Goal: Information Seeking & Learning: Learn about a topic

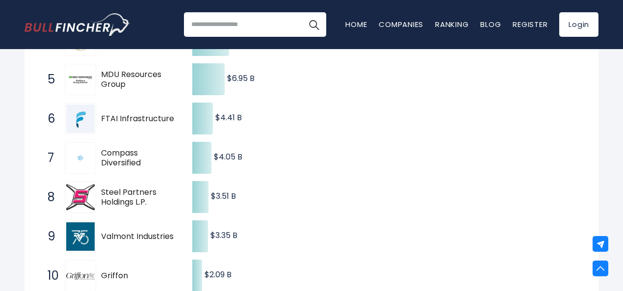
scroll to position [343, 0]
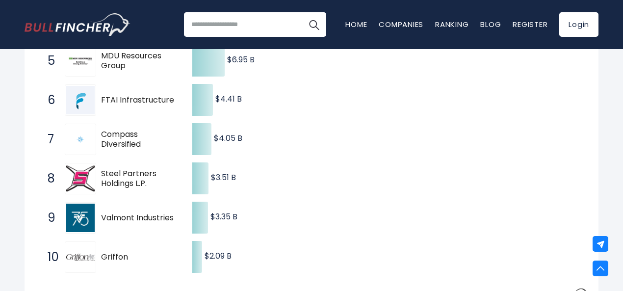
drag, startPoint x: 118, startPoint y: 74, endPoint x: 110, endPoint y: 78, distance: 8.8
click at [114, 72] on span "MDU Resources Group" at bounding box center [138, 61] width 74 height 21
click at [145, 77] on div "5 MDU Resources Group MDU" at bounding box center [109, 60] width 132 height 31
drag, startPoint x: 130, startPoint y: 79, endPoint x: 104, endPoint y: 67, distance: 28.1
click at [109, 67] on span "MDU Resources Group" at bounding box center [138, 61] width 74 height 21
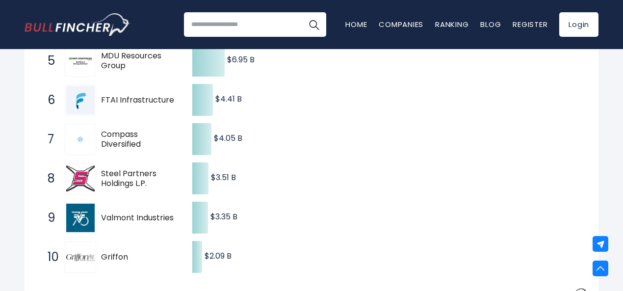
drag, startPoint x: 88, startPoint y: 71, endPoint x: 152, endPoint y: 72, distance: 64.3
click at [152, 72] on div "5 MDU Resources Group MDU" at bounding box center [109, 60] width 132 height 31
drag, startPoint x: 144, startPoint y: 84, endPoint x: 100, endPoint y: 70, distance: 46.4
click at [94, 69] on div "5 MDU Resources Group MDU" at bounding box center [109, 60] width 132 height 31
click at [102, 70] on span "MDU Resources Group" at bounding box center [138, 61] width 74 height 21
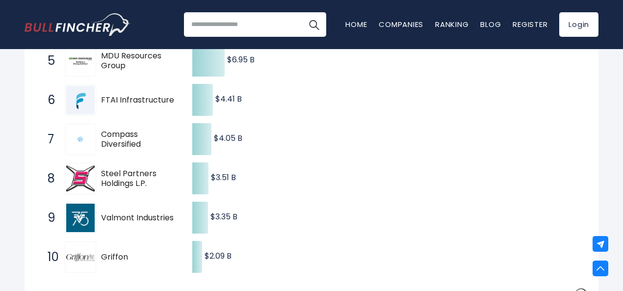
click at [101, 68] on div "5 MDU Resources Group MDU" at bounding box center [109, 60] width 132 height 31
click at [102, 68] on span "MDU Resources Group" at bounding box center [138, 61] width 74 height 21
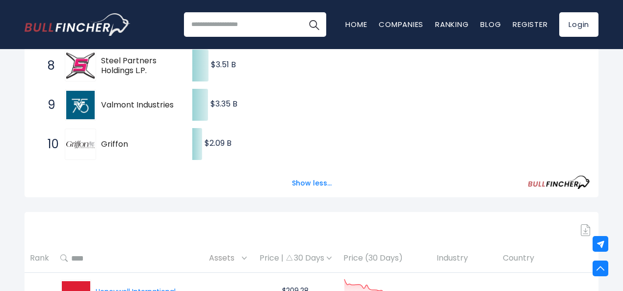
scroll to position [392, 0]
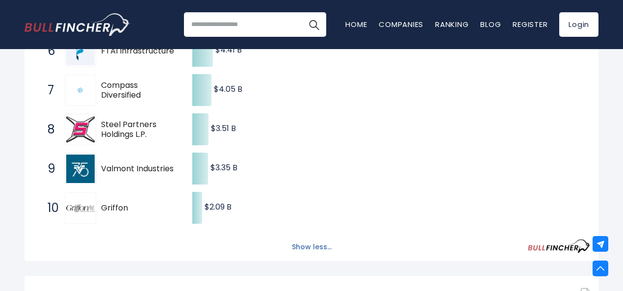
click at [294, 255] on button "Show less..." at bounding box center [312, 247] width 52 height 16
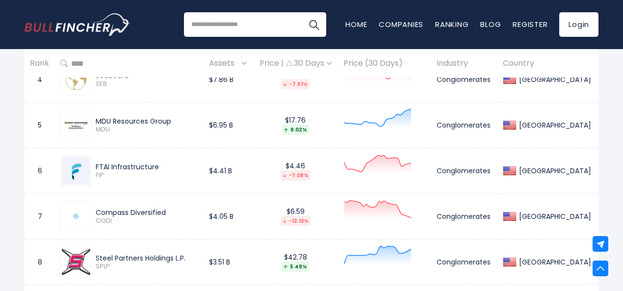
scroll to position [638, 0]
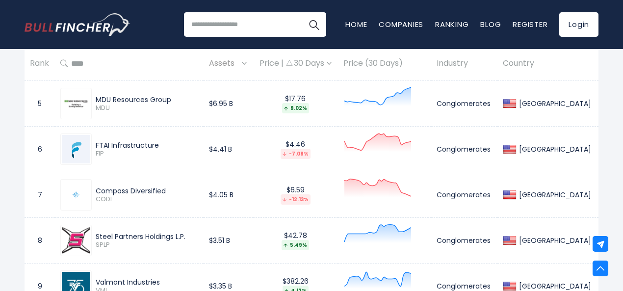
click at [107, 119] on div "MDU Resources Group [GEOGRAPHIC_DATA]" at bounding box center [129, 103] width 138 height 31
click at [120, 112] on span "MDU" at bounding box center [147, 108] width 103 height 8
drag, startPoint x: 174, startPoint y: 112, endPoint x: 99, endPoint y: 112, distance: 75.1
click at [99, 104] on div "MDU Resources Group" at bounding box center [147, 99] width 103 height 9
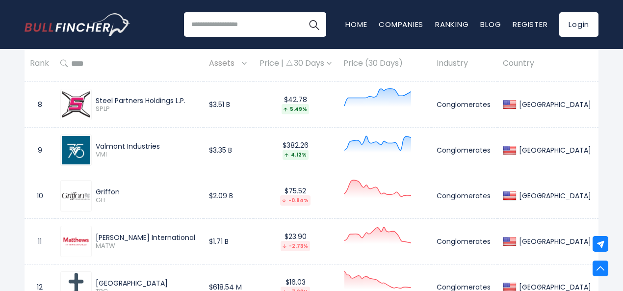
scroll to position [785, 0]
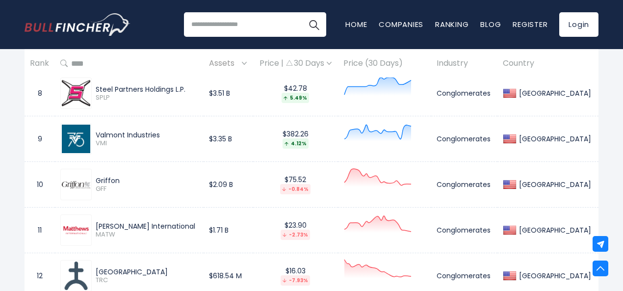
click at [149, 139] on div "Valmont Industries" at bounding box center [147, 134] width 103 height 9
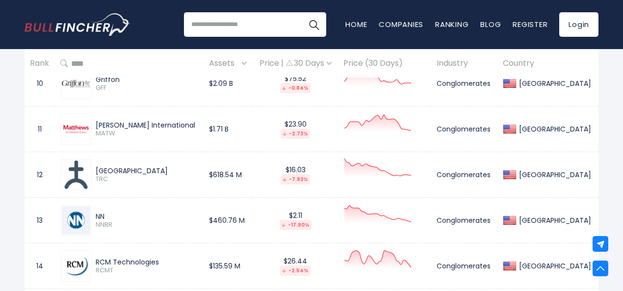
scroll to position [294, 0]
